Goal: Task Accomplishment & Management: Complete application form

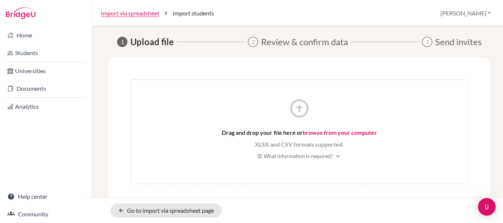
click at [327, 134] on link "browse from your computer" at bounding box center [339, 132] width 74 height 7
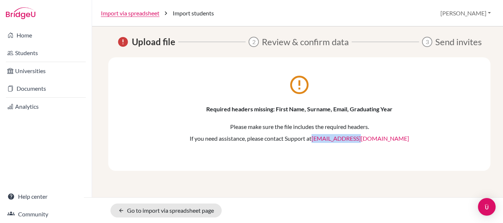
drag, startPoint x: 387, startPoint y: 138, endPoint x: 340, endPoint y: 136, distance: 47.5
click at [340, 136] on p "If you need assistance, please contact Support at [EMAIL_ADDRESS][DOMAIN_NAME]" at bounding box center [299, 138] width 338 height 9
click at [309, 89] on icon "error_outline" at bounding box center [299, 85] width 22 height 22
click at [297, 84] on icon "error_outline" at bounding box center [299, 85] width 22 height 22
click at [167, 42] on span "Upload file" at bounding box center [153, 41] width 43 height 13
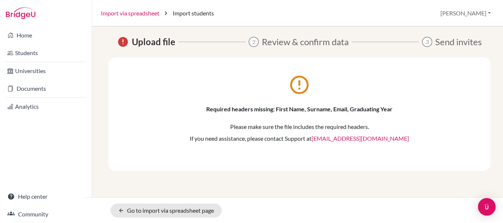
click at [142, 12] on link "Import via spreadsheet" at bounding box center [130, 13] width 58 height 9
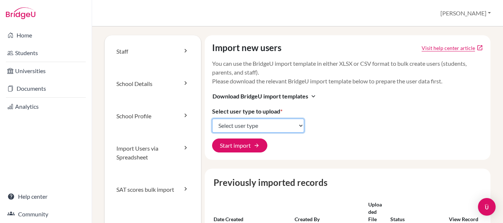
click at [260, 126] on select "Select user type Students Students and parents Parents Advisors Report writers" at bounding box center [258, 126] width 92 height 14
select select "students"
click at [212, 119] on select "Select user type Students Students and parents Parents Advisors Report writers" at bounding box center [258, 126] width 92 height 14
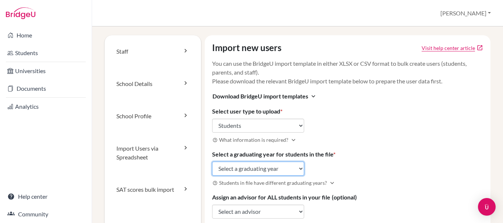
click at [257, 169] on select "Select a graduating year 2024 2025 2026 2027 2028 2029" at bounding box center [258, 169] width 92 height 14
select select "2027"
click at [212, 162] on select "Select a graduating year 2024 2025 2026 2027 2028 2029" at bounding box center [258, 169] width 92 height 14
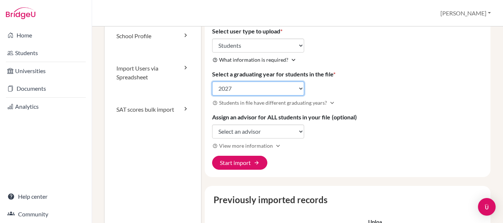
scroll to position [110, 0]
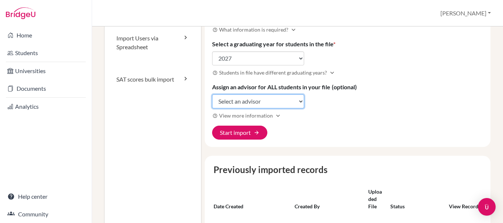
click at [246, 104] on select "Select an advisor Arleen Guzman Attilio Mendez" at bounding box center [258, 102] width 92 height 14
select select "253151"
click at [212, 95] on select "Select an advisor Arleen Guzman Attilio Mendez" at bounding box center [258, 102] width 92 height 14
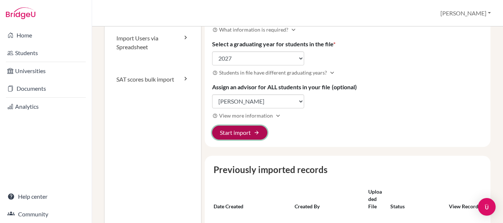
click at [247, 132] on button "Start import arrow_forward" at bounding box center [239, 133] width 55 height 14
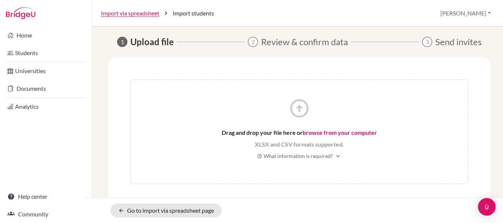
click at [302, 114] on icon "arrow_circle_up" at bounding box center [299, 108] width 22 height 22
click at [302, 108] on icon "arrow_circle_up" at bounding box center [299, 108] width 22 height 22
click at [326, 135] on link "browse from your computer" at bounding box center [339, 132] width 74 height 7
